Goal: Find specific page/section

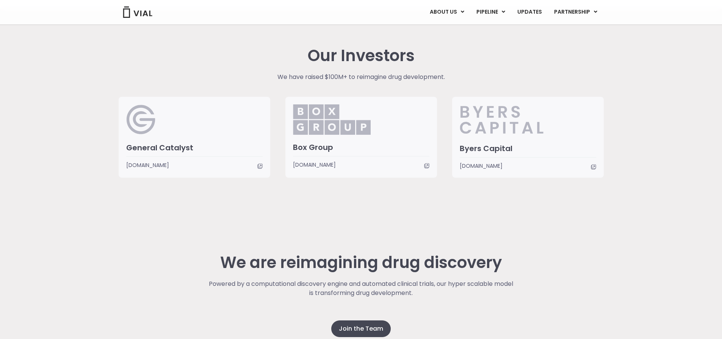
scroll to position [1695, 0]
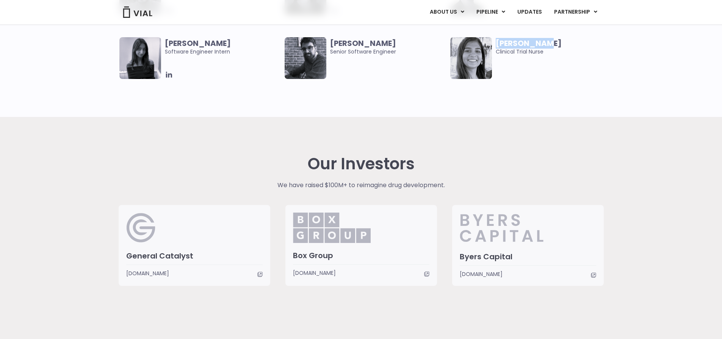
drag, startPoint x: 549, startPoint y: 40, endPoint x: 493, endPoint y: 42, distance: 56.2
click at [493, 42] on div "[PERSON_NAME] Clinical Trial Nurse" at bounding box center [534, 58] width 166 height 42
copy div "[PERSON_NAME]"
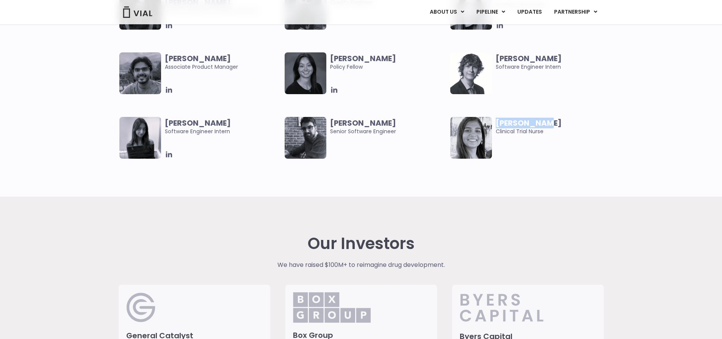
scroll to position [1505, 0]
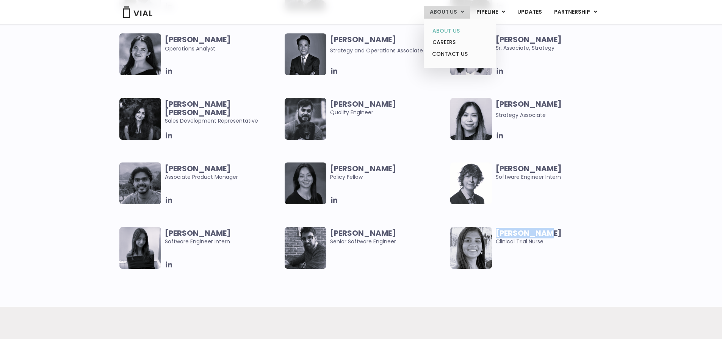
click at [444, 31] on link "ABOUT US" at bounding box center [460, 31] width 66 height 12
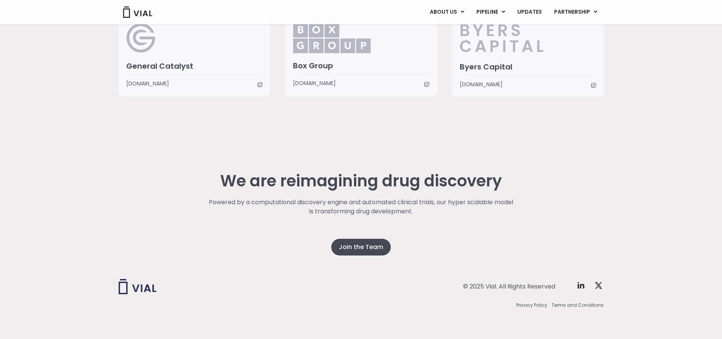
scroll to position [1771, 0]
